Goal: Task Accomplishment & Management: Manage account settings

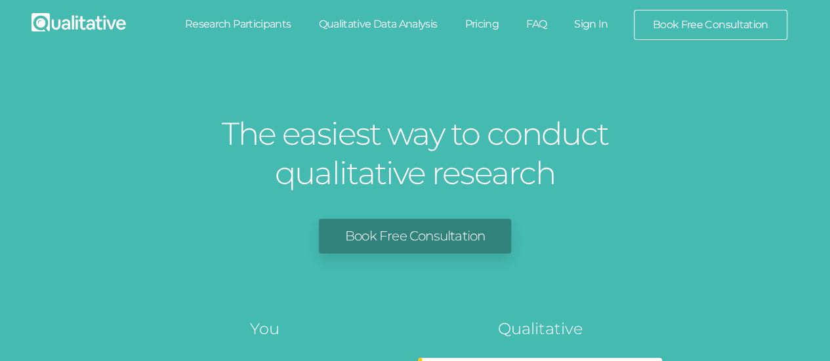
click at [589, 23] on link "Sign In" at bounding box center [591, 24] width 62 height 29
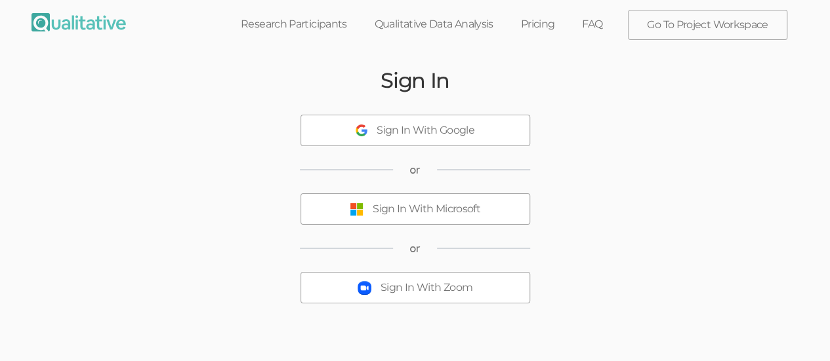
click at [481, 203] on button "Sign In With Microsoft" at bounding box center [415, 209] width 230 height 31
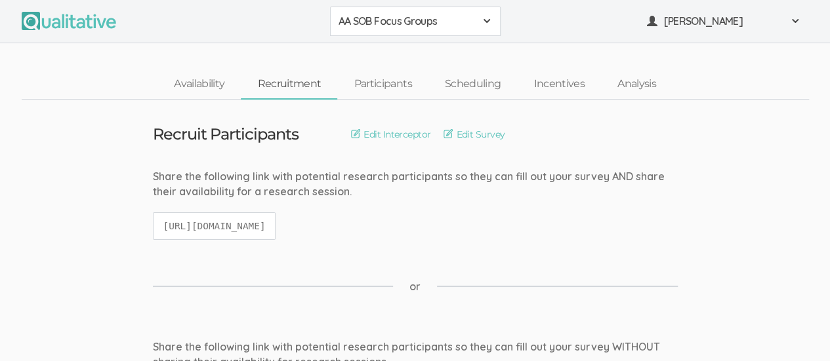
click at [489, 21] on span at bounding box center [486, 21] width 10 height 10
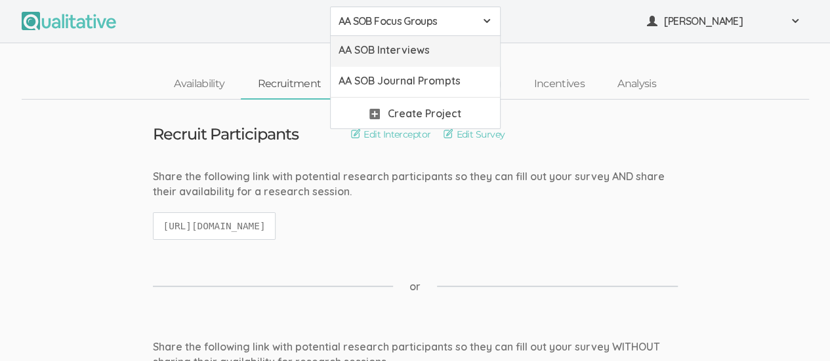
click at [443, 49] on span "AA SOB Interviews" at bounding box center [415, 50] width 154 height 15
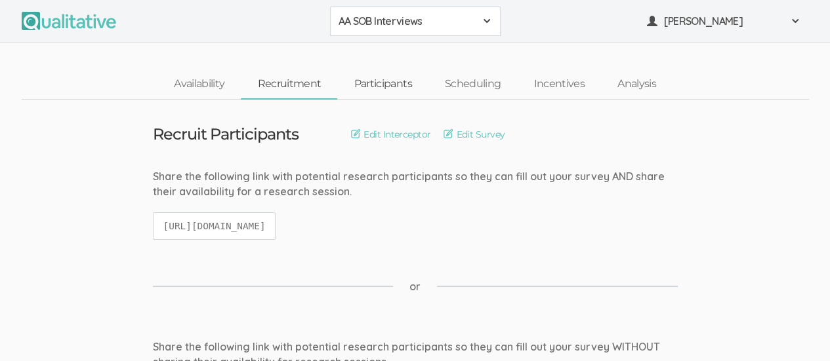
click at [385, 89] on link "Participants" at bounding box center [382, 84] width 91 height 28
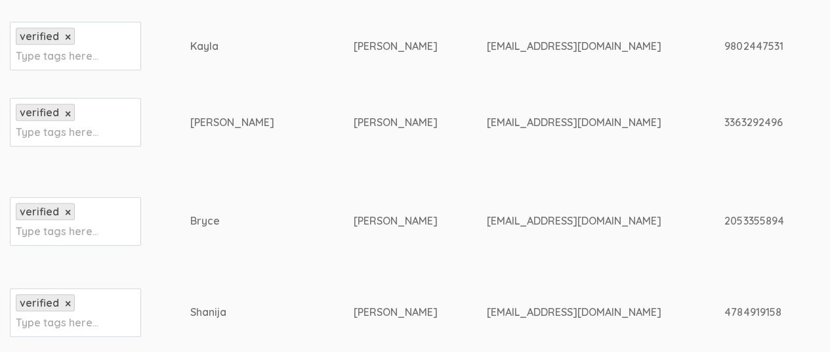
scroll to position [485, 0]
drag, startPoint x: 836, startPoint y: 188, endPoint x: 479, endPoint y: 84, distance: 372.2
click at [487, 84] on td "[EMAIL_ADDRESS][DOMAIN_NAME]" at bounding box center [605, 123] width 237 height 84
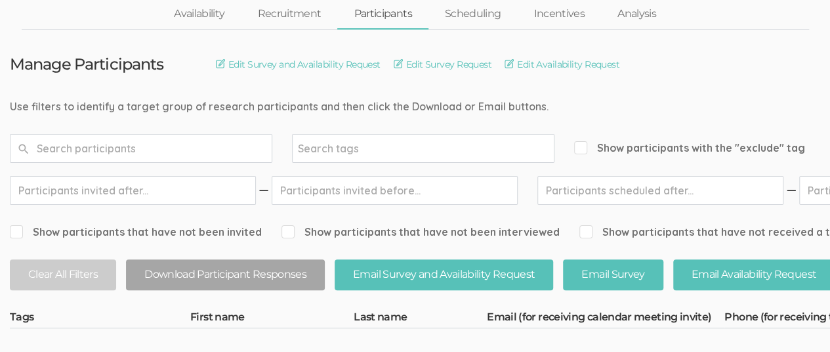
scroll to position [0, 0]
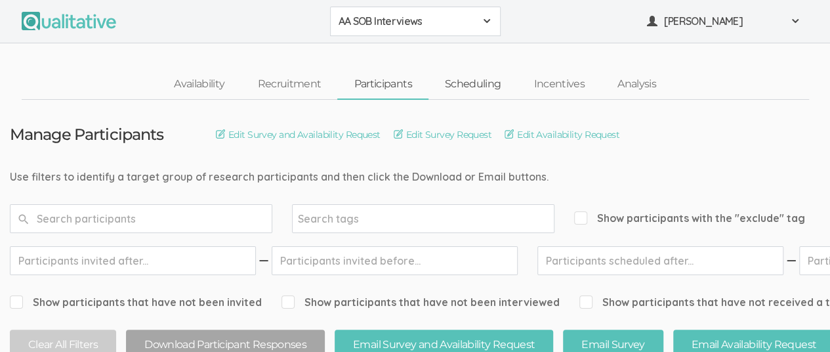
click at [468, 80] on link "Scheduling" at bounding box center [472, 84] width 89 height 28
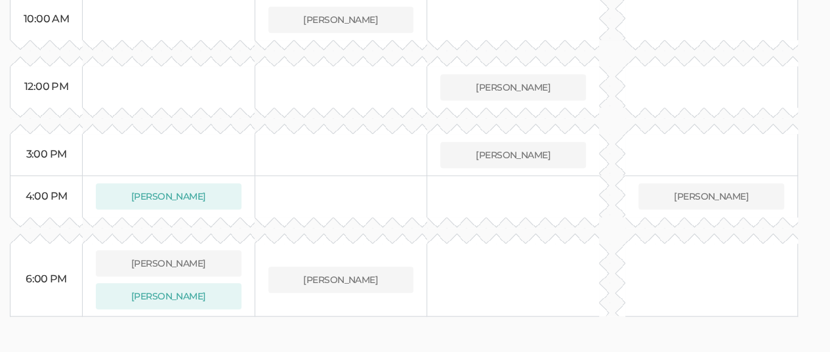
scroll to position [383, 0]
